Goal: Task Accomplishment & Management: Complete application form

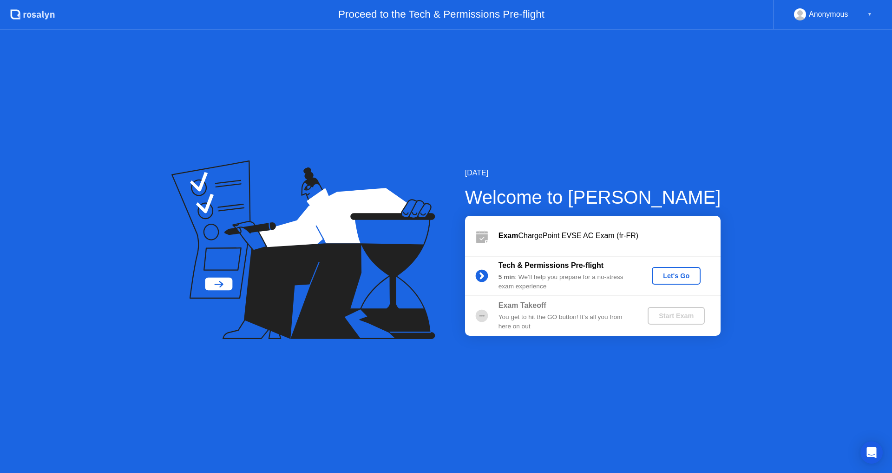
click at [485, 274] on circle at bounding box center [481, 275] width 13 height 13
click at [670, 274] on div "Let's Go" at bounding box center [676, 275] width 41 height 7
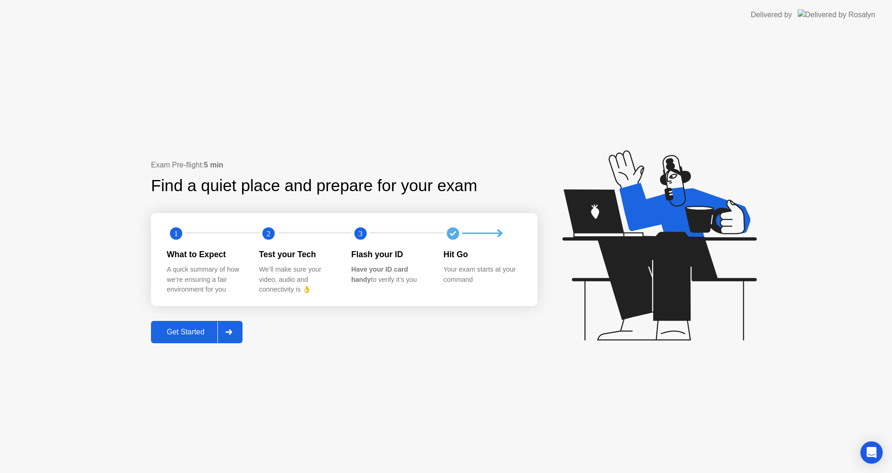
click at [196, 332] on div "Get Started" at bounding box center [186, 332] width 64 height 8
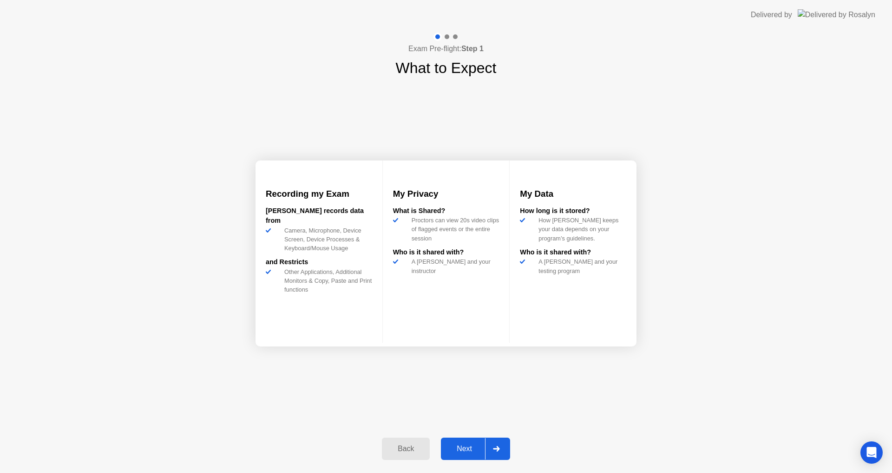
click at [495, 450] on icon at bounding box center [496, 449] width 7 height 6
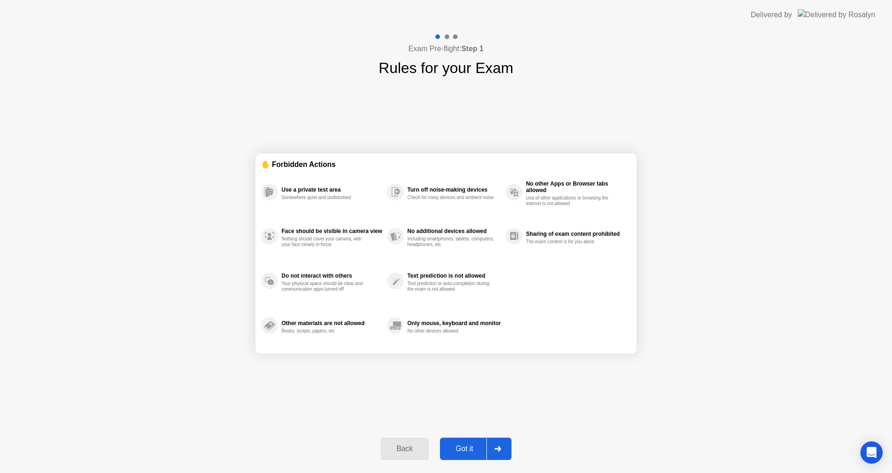
click at [467, 452] on div "Got it" at bounding box center [465, 448] width 44 height 8
select select "*******"
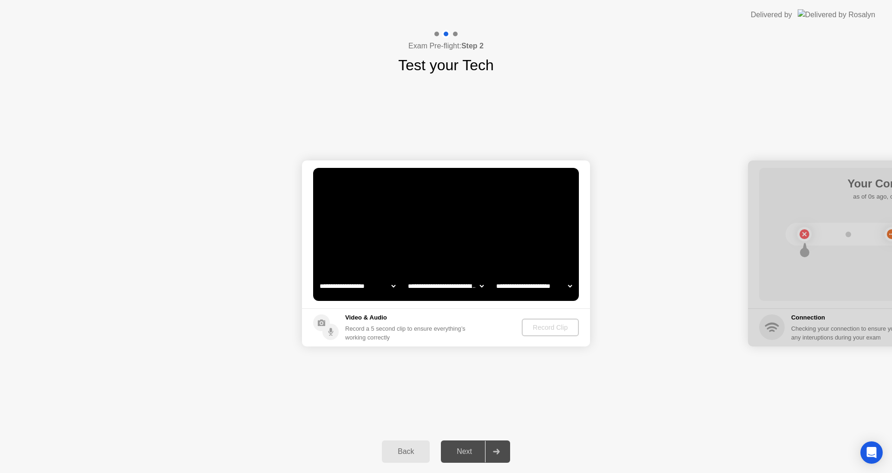
select select "**********"
select select "*******"
click at [553, 326] on div "Record Clip" at bounding box center [551, 326] width 50 height 7
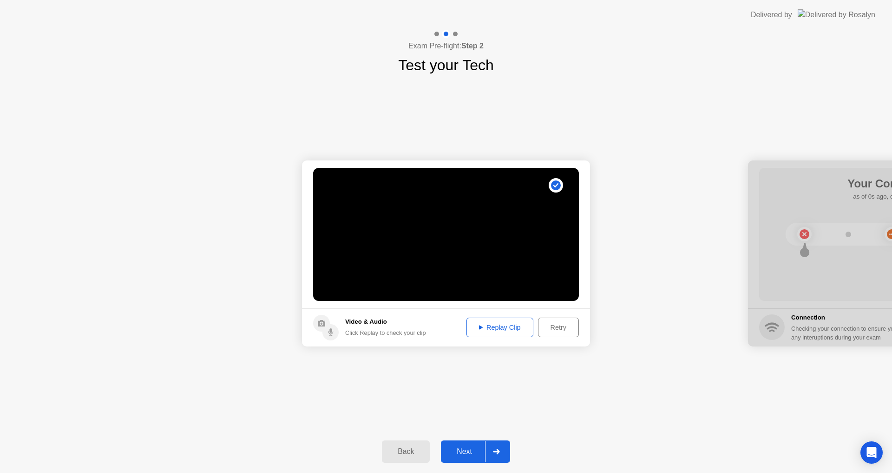
click at [484, 326] on div "Replay Clip" at bounding box center [500, 326] width 60 height 7
click at [462, 448] on div "Next" at bounding box center [464, 451] width 41 height 8
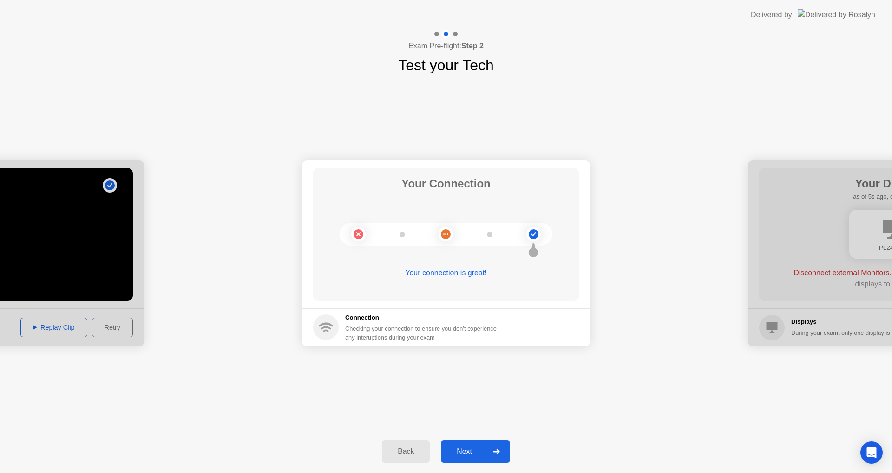
click at [469, 448] on div "Next" at bounding box center [464, 451] width 41 height 8
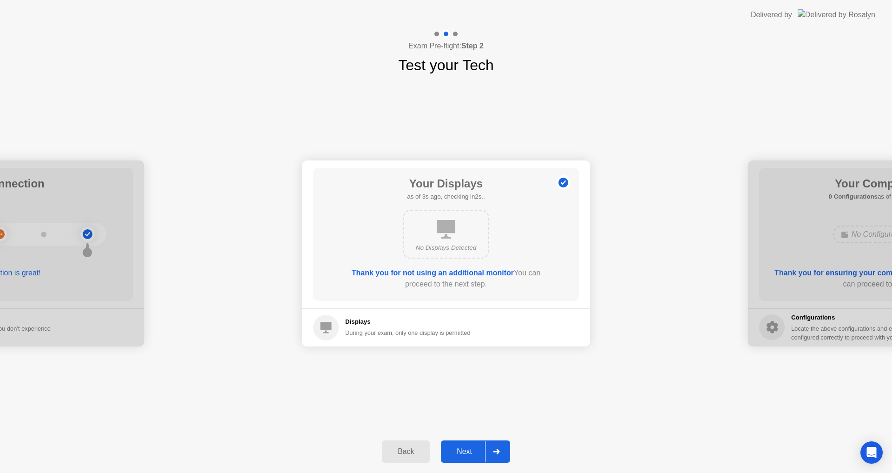
click at [466, 453] on div "Next" at bounding box center [464, 451] width 41 height 8
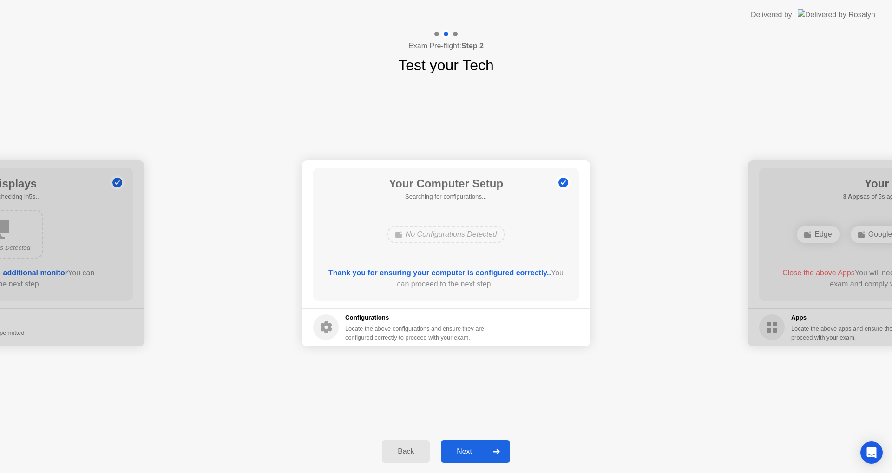
click at [465, 450] on div "Next" at bounding box center [464, 451] width 41 height 8
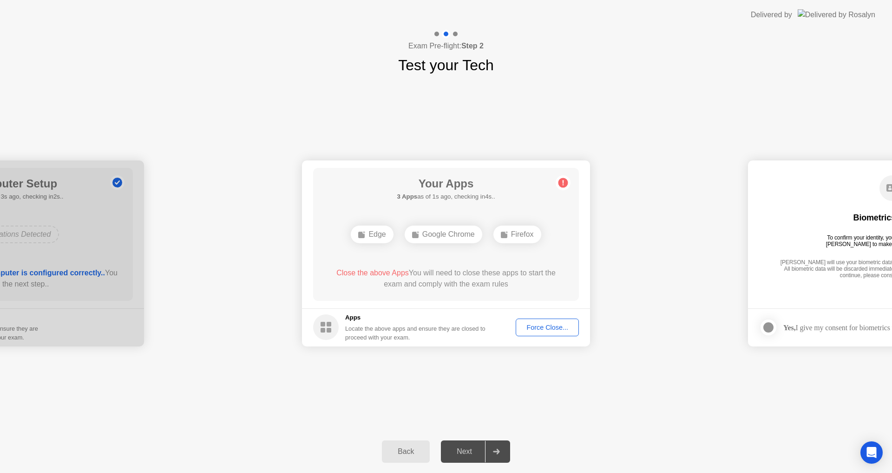
click at [446, 235] on div "Google Chrome" at bounding box center [444, 234] width 78 height 18
click at [553, 325] on div "Force Close..." at bounding box center [547, 326] width 57 height 7
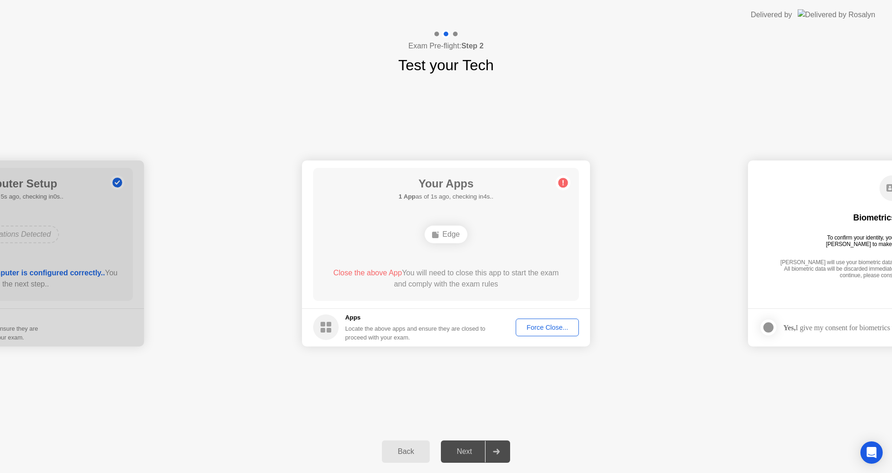
click at [555, 327] on div "Force Close..." at bounding box center [547, 326] width 57 height 7
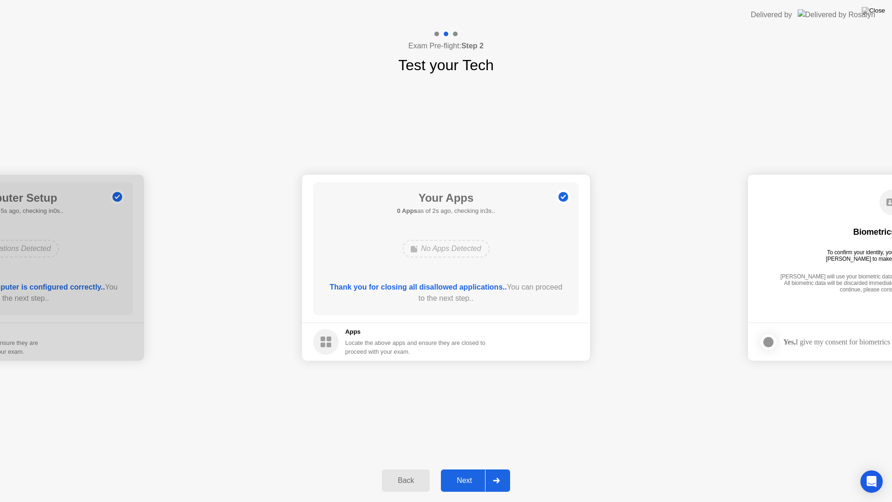
click at [464, 472] on div "Next" at bounding box center [464, 480] width 41 height 8
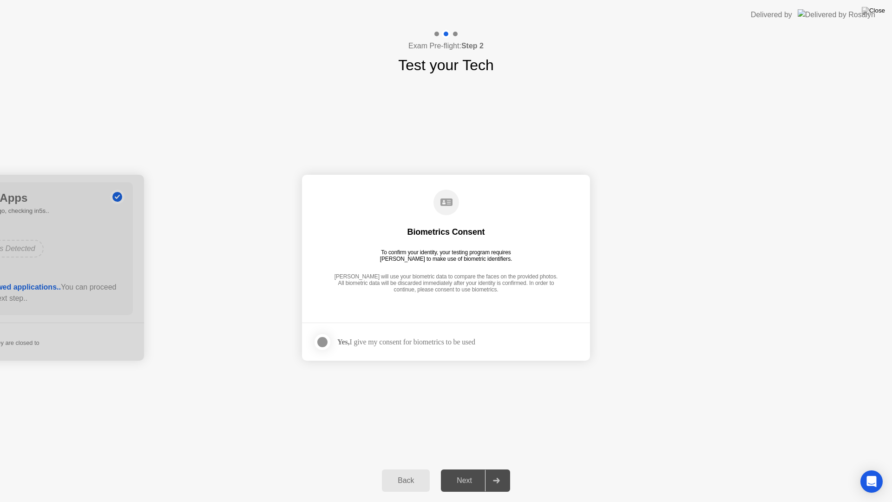
click at [321, 342] on div at bounding box center [322, 341] width 11 height 11
click at [469, 472] on div "Next" at bounding box center [464, 480] width 41 height 8
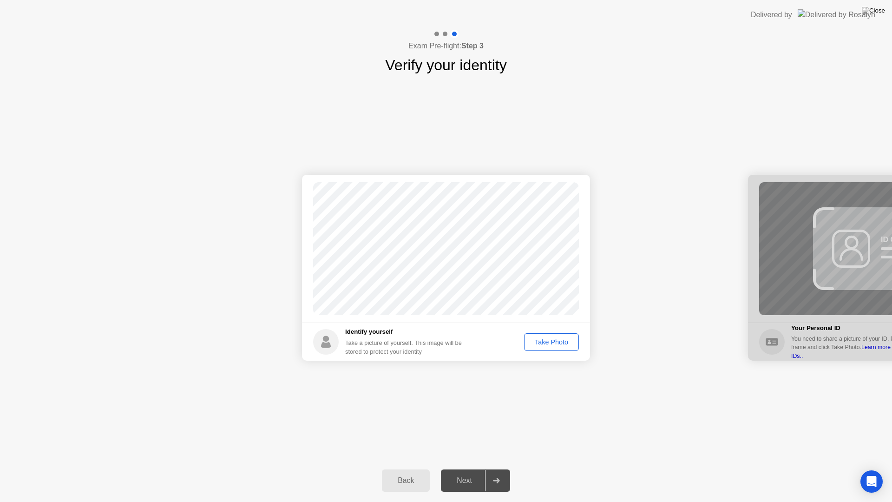
click at [544, 341] on div "Take Photo" at bounding box center [551, 341] width 48 height 7
click at [461, 472] on div "Next" at bounding box center [464, 480] width 41 height 8
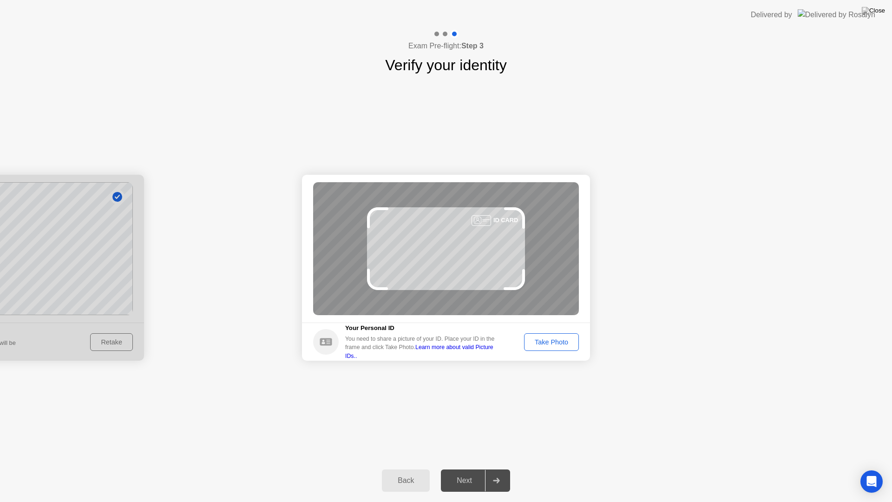
click at [394, 412] on div "Success Photo is correctly taken Identify yourself Take a picture of yourself. …" at bounding box center [446, 267] width 892 height 383
click at [550, 343] on div "Take Photo" at bounding box center [551, 341] width 48 height 7
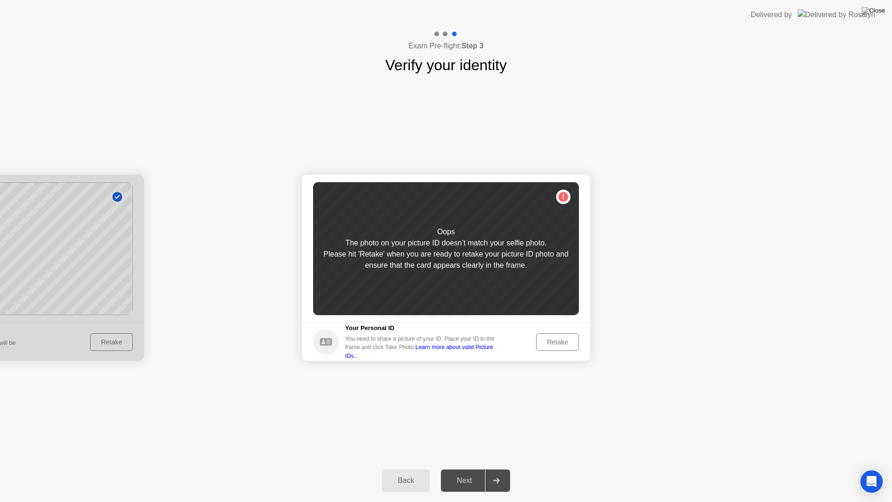
click at [431, 216] on div "Oops The photo on your picture ID doesn’t match your selfie photo. Please hit '…" at bounding box center [446, 248] width 266 height 133
click at [445, 242] on div "The photo on your picture ID doesn’t match your selfie photo." at bounding box center [445, 242] width 201 height 11
click at [567, 194] on div "Oops The photo on your picture ID doesn’t match your selfie photo. Please hit '…" at bounding box center [446, 248] width 266 height 133
click at [564, 342] on div "Retake" at bounding box center [558, 341] width 36 height 7
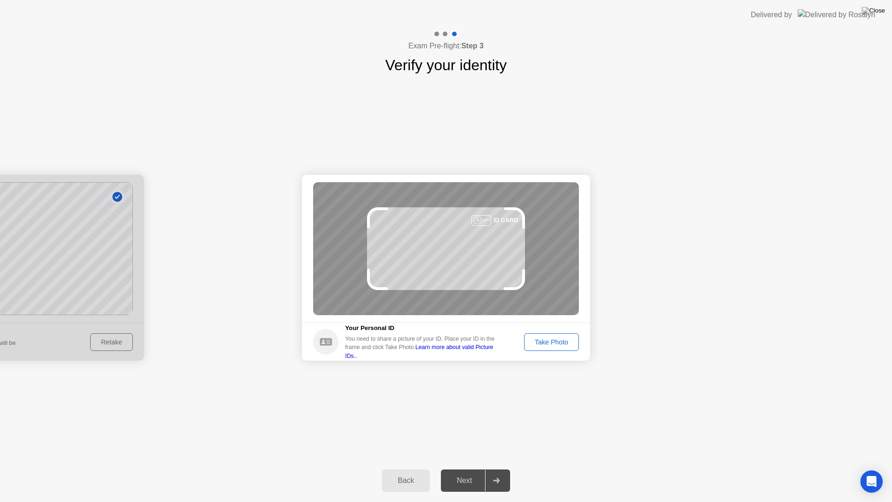
click at [482, 221] on div at bounding box center [482, 220] width 20 height 11
click at [543, 338] on div "Take Photo" at bounding box center [551, 341] width 48 height 7
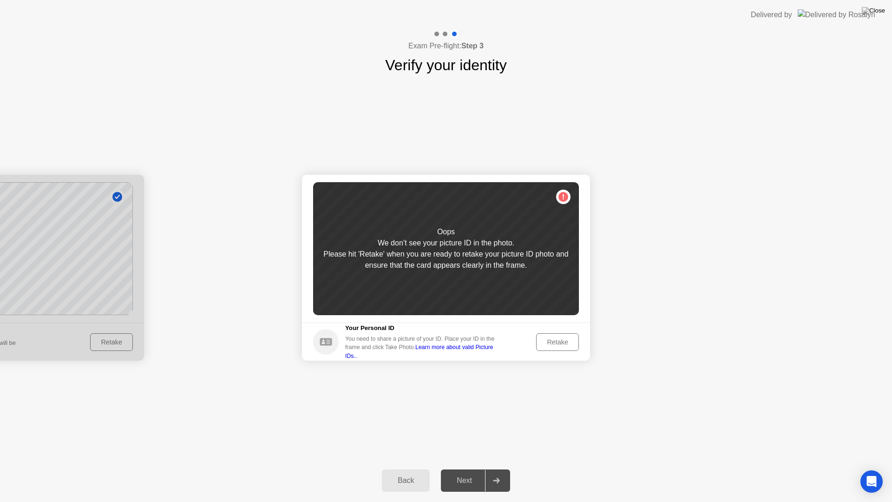
click at [556, 341] on div "Retake" at bounding box center [558, 341] width 36 height 7
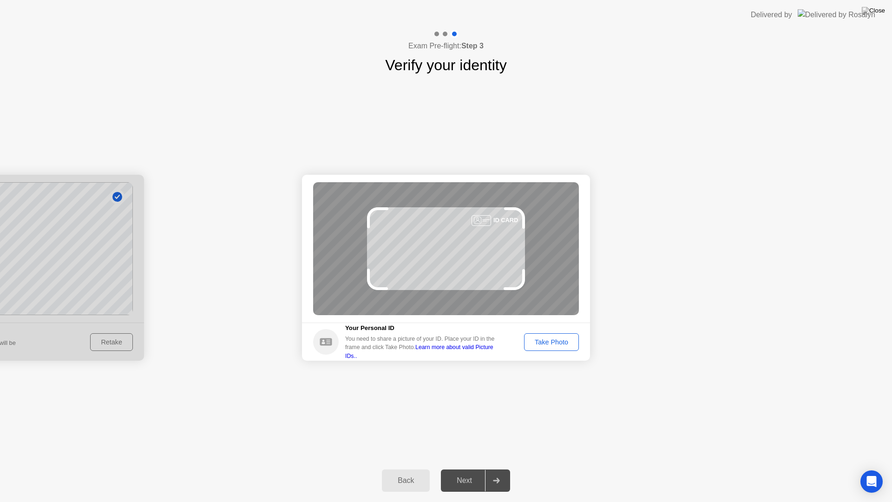
click at [482, 219] on div at bounding box center [482, 220] width 20 height 11
click at [556, 340] on div "Take Photo" at bounding box center [551, 341] width 48 height 7
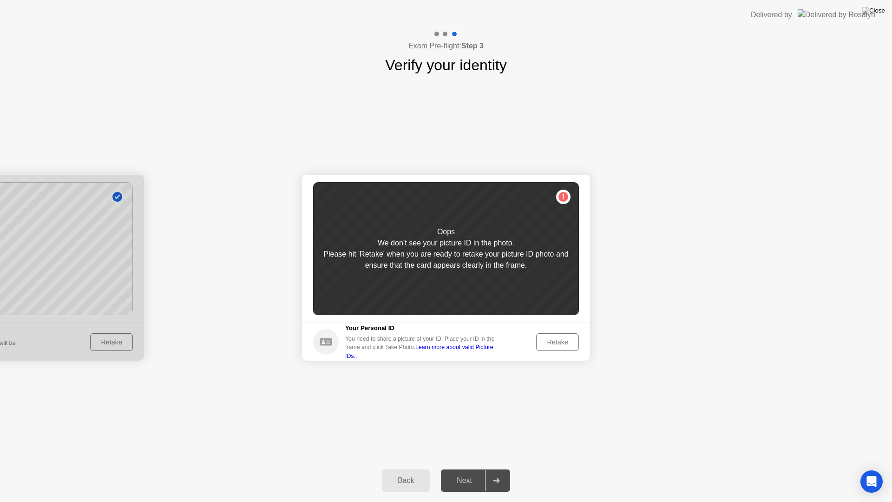
click at [565, 194] on div "Oops We don’t see your picture ID in the photo. Please hit 'Retake' when you ar…" at bounding box center [446, 248] width 266 height 133
click at [551, 343] on div "Retake" at bounding box center [558, 341] width 36 height 7
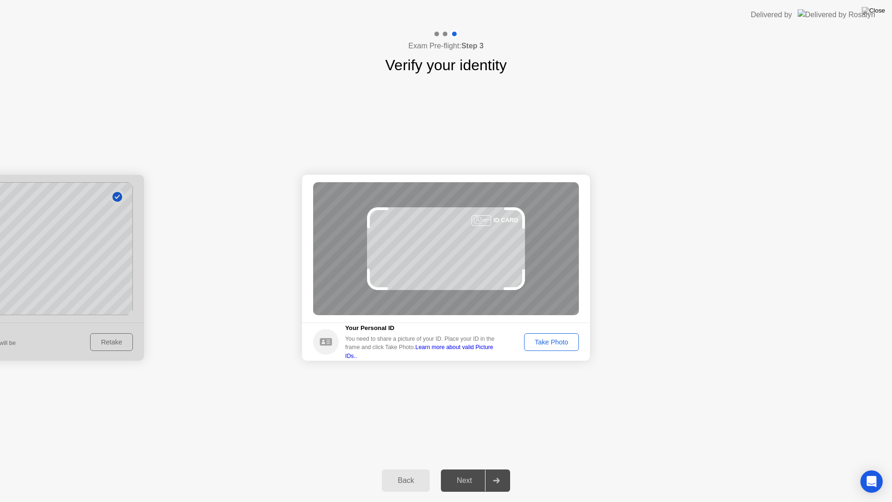
click at [327, 344] on icon at bounding box center [326, 341] width 12 height 7
click at [476, 352] on link "Learn more about valid Picture IDs.." at bounding box center [419, 351] width 148 height 15
click at [548, 341] on div "Take Photo" at bounding box center [551, 341] width 48 height 7
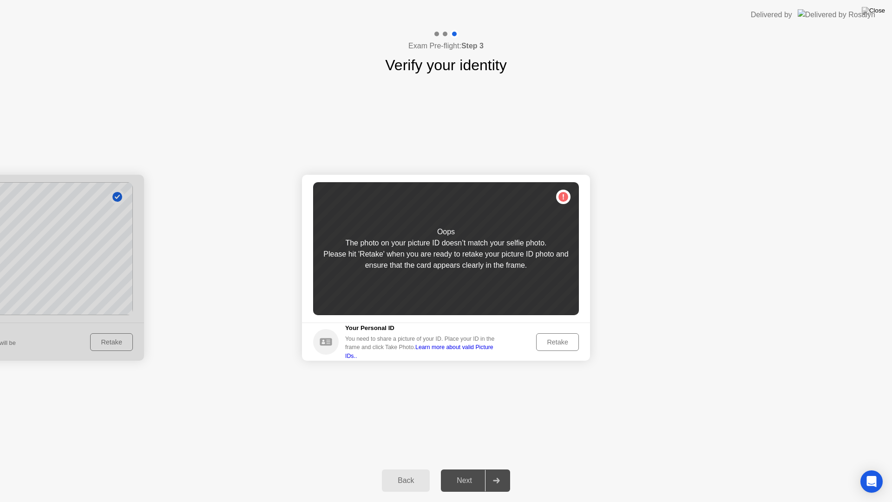
click at [464, 352] on link "Learn more about valid Picture IDs.." at bounding box center [419, 351] width 148 height 15
click at [428, 249] on div "Please hit 'Retake' when you are ready to retake your picture ID photo and ensu…" at bounding box center [446, 260] width 266 height 22
click at [564, 344] on div "Retake" at bounding box center [558, 341] width 36 height 7
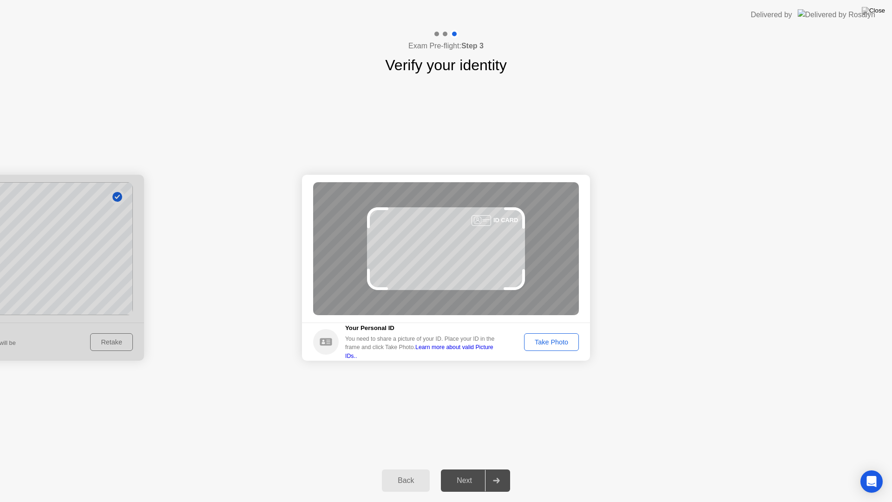
click at [548, 343] on div "Take Photo" at bounding box center [551, 341] width 48 height 7
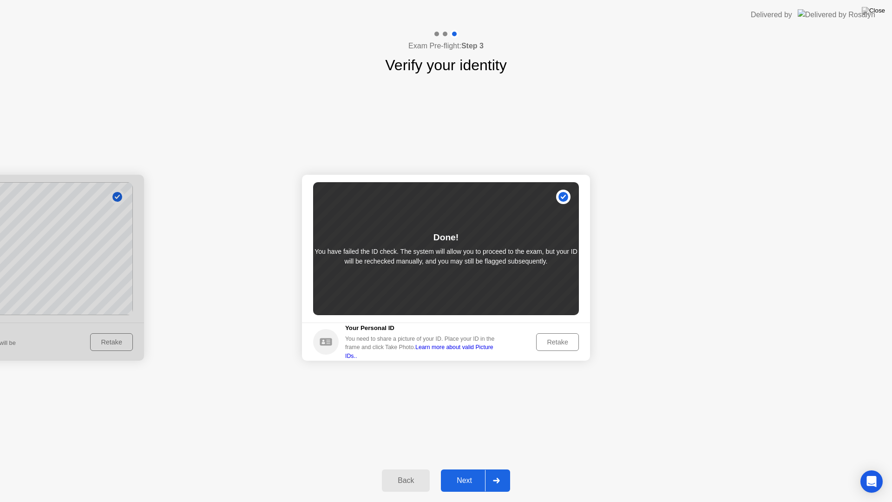
click at [466, 472] on div "Next" at bounding box center [464, 480] width 41 height 8
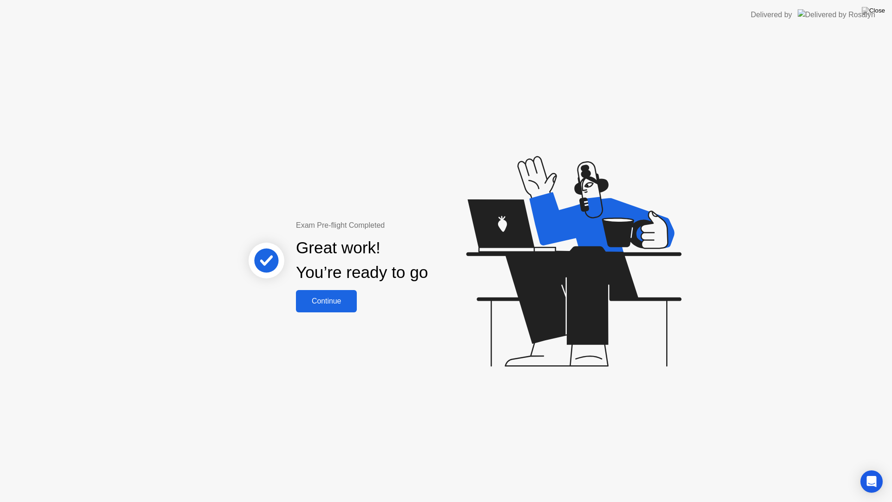
click at [330, 305] on div "Continue" at bounding box center [326, 301] width 55 height 8
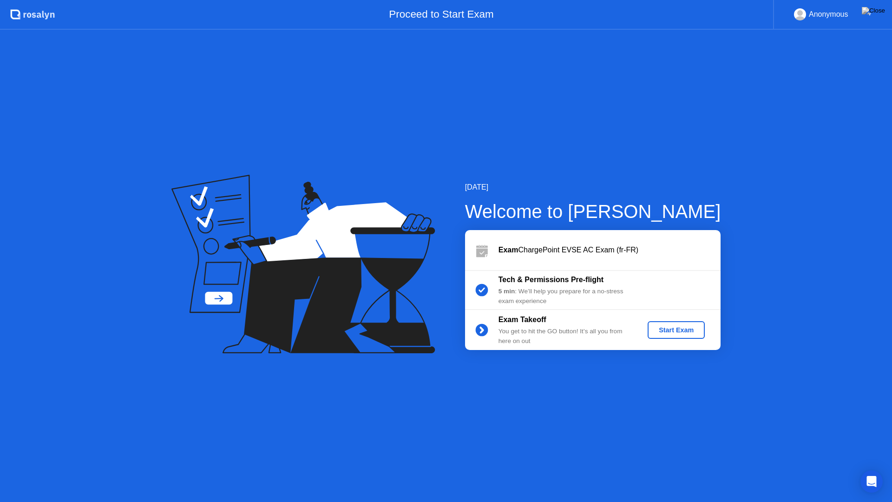
click at [679, 329] on div "Start Exam" at bounding box center [677, 329] width 50 height 7
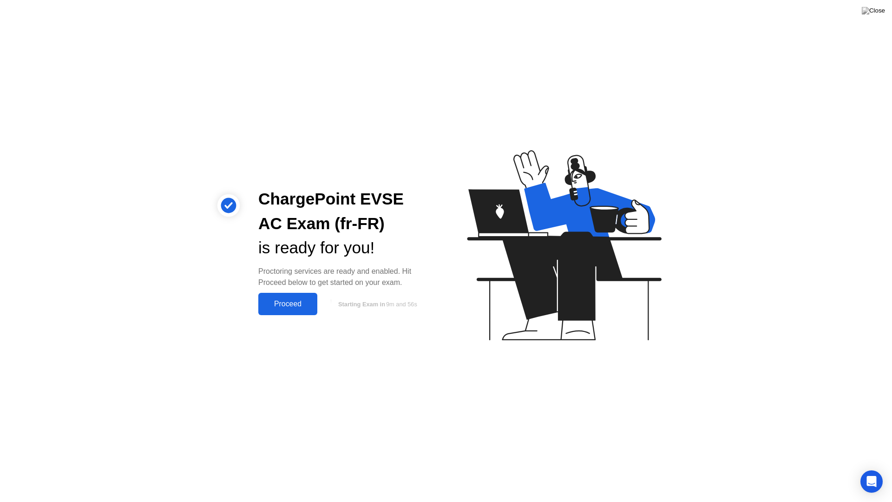
click at [290, 300] on div "Proceed" at bounding box center [287, 304] width 53 height 8
